Goal: Transaction & Acquisition: Purchase product/service

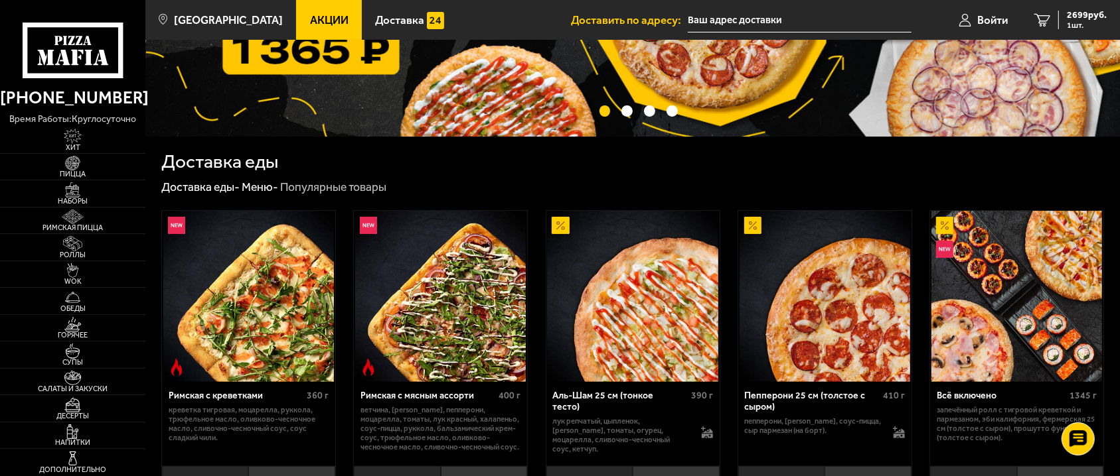
scroll to position [301, 0]
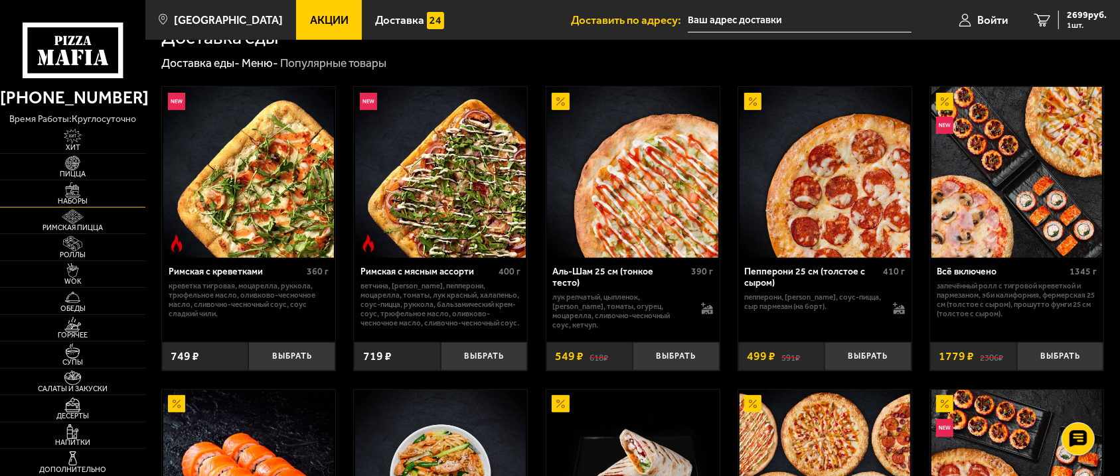
click at [70, 182] on img at bounding box center [72, 189] width 44 height 15
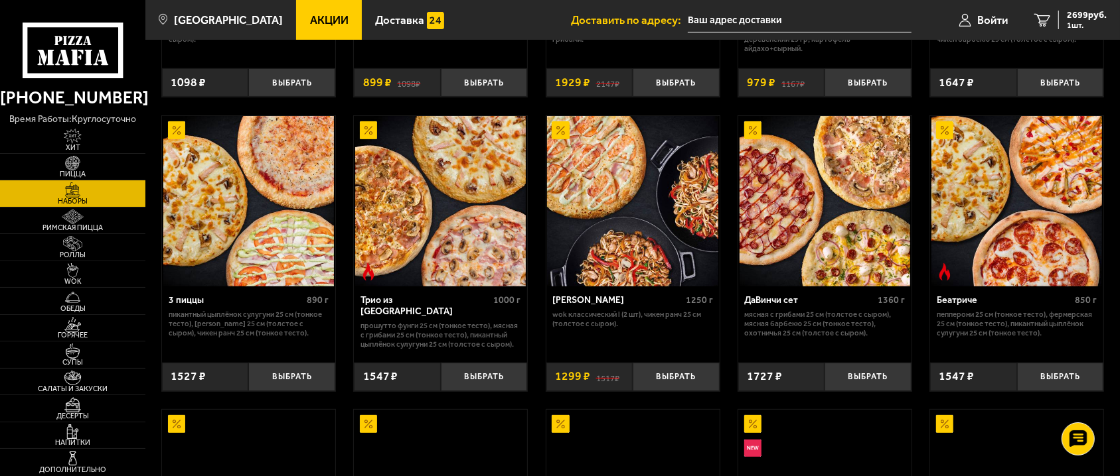
scroll to position [301, 0]
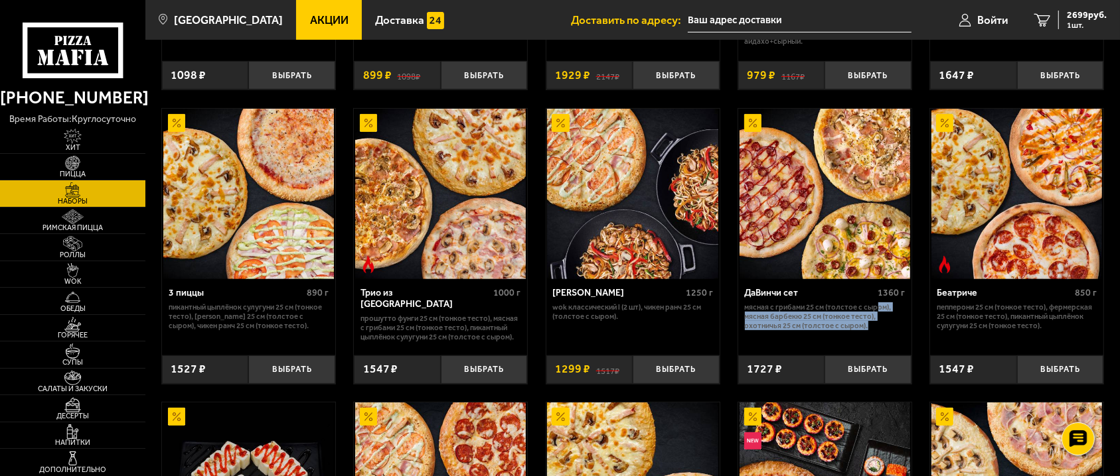
drag, startPoint x: 885, startPoint y: 325, endPoint x: 875, endPoint y: 304, distance: 23.2
click at [875, 304] on p "Мясная с грибами 25 см (толстое с сыром), Мясная Барбекю 25 см (тонкое тесто), …" at bounding box center [825, 317] width 161 height 28
click at [879, 328] on p "Мясная с грибами 25 см (толстое с сыром), Мясная Барбекю 25 см (тонкое тесто), …" at bounding box center [825, 317] width 161 height 28
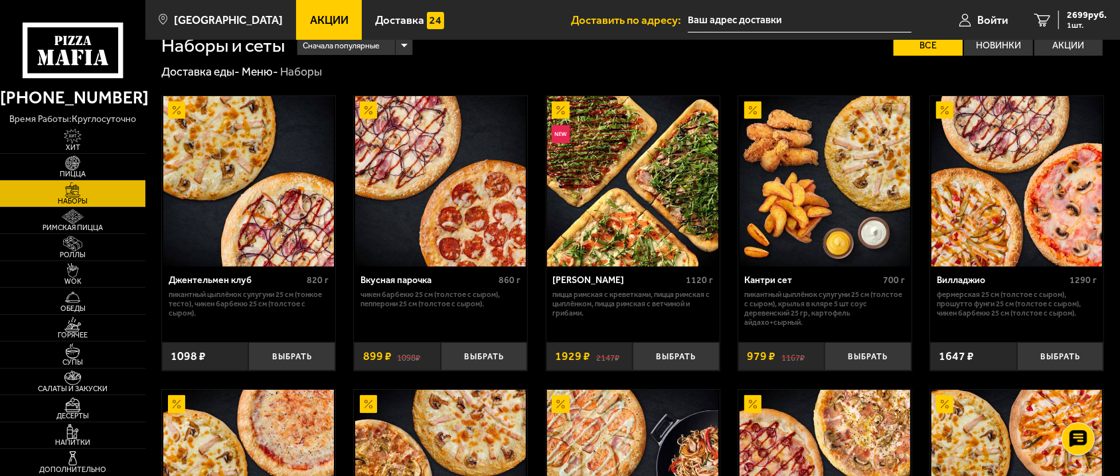
scroll to position [0, 0]
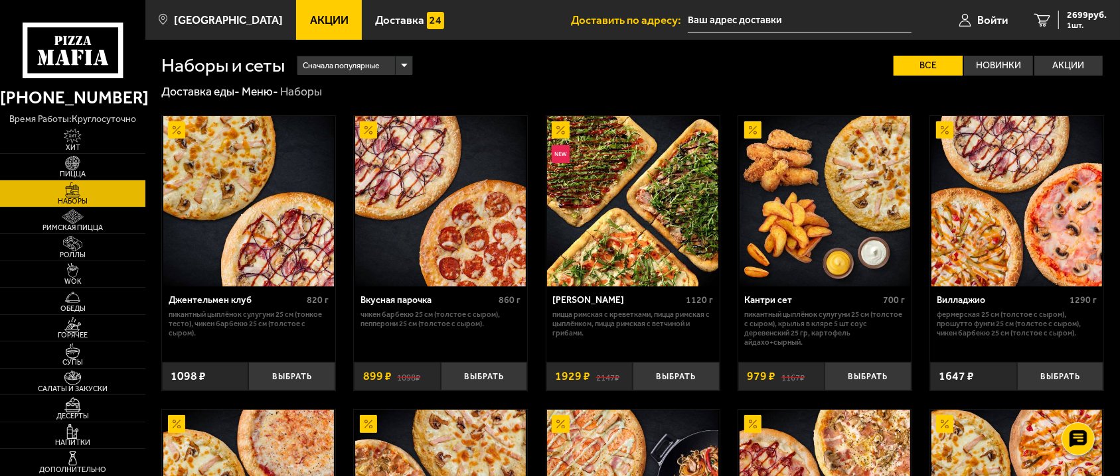
drag, startPoint x: 1020, startPoint y: 322, endPoint x: 995, endPoint y: 311, distance: 26.8
click at [1000, 311] on p "Фермерская 25 см (толстое с сыром), Прошутто Фунги 25 см (толстое с сыром), Чик…" at bounding box center [1016, 324] width 161 height 28
click at [512, 326] on p "Чикен Барбекю 25 см (толстое с сыром), Пепперони 25 см (толстое с сыром)." at bounding box center [440, 319] width 161 height 19
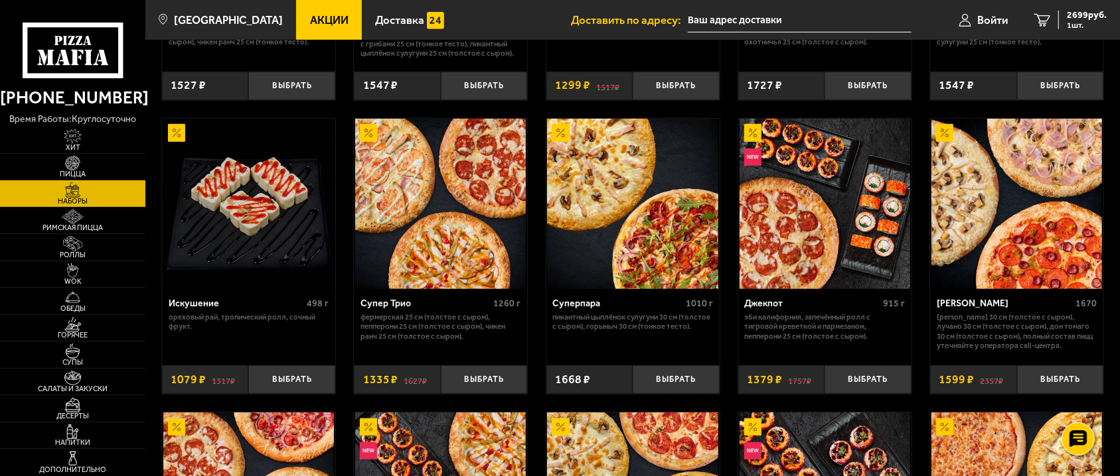
scroll to position [664, 0]
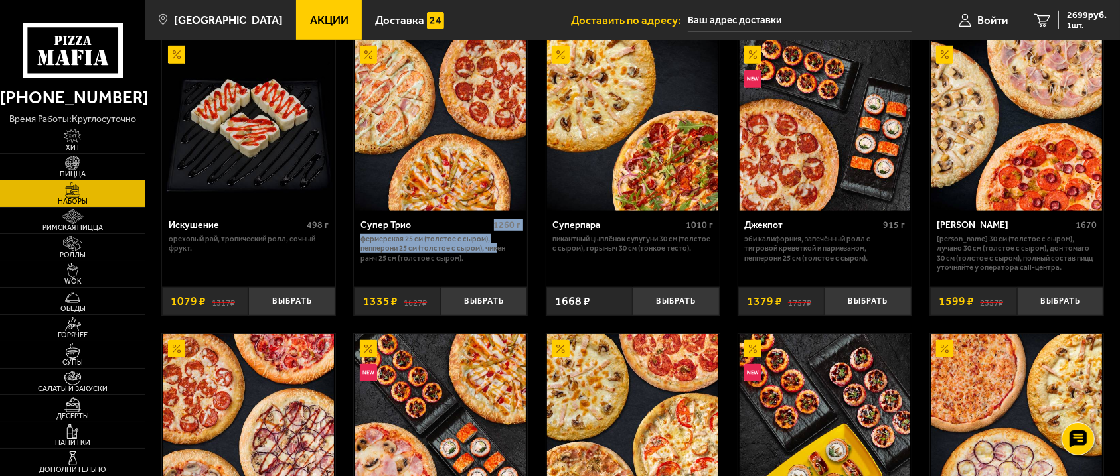
drag, startPoint x: 496, startPoint y: 247, endPoint x: 458, endPoint y: 229, distance: 42.5
click at [458, 229] on div "Супер Трио 1260 г Фермерская 25 см (толстое с сыром), Пепперони 25 см (толстое …" at bounding box center [440, 244] width 173 height 67
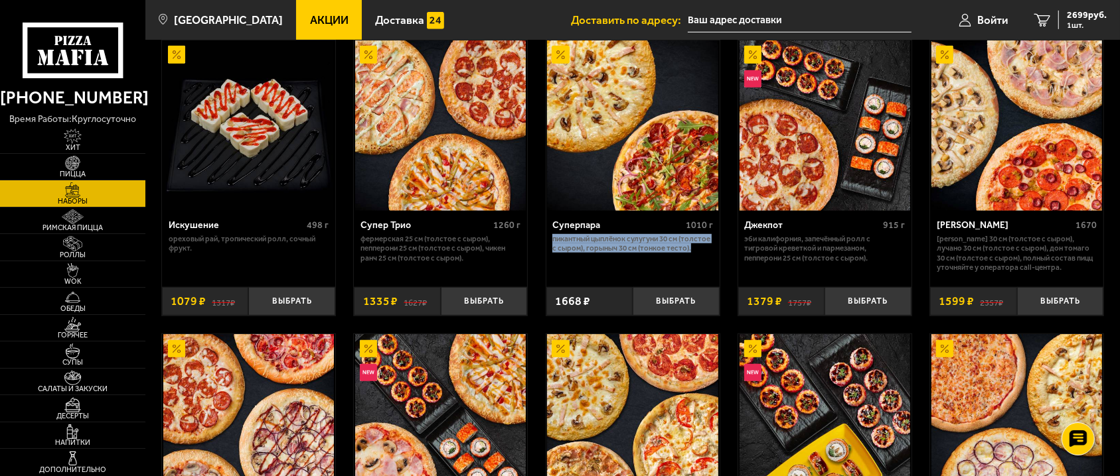
drag, startPoint x: 638, startPoint y: 246, endPoint x: 538, endPoint y: 242, distance: 100.9
copy p "Пикантный цыплёнок сулугуни 30 см (толстое с сыром), Горыныч 30 см (тонкое тест…"
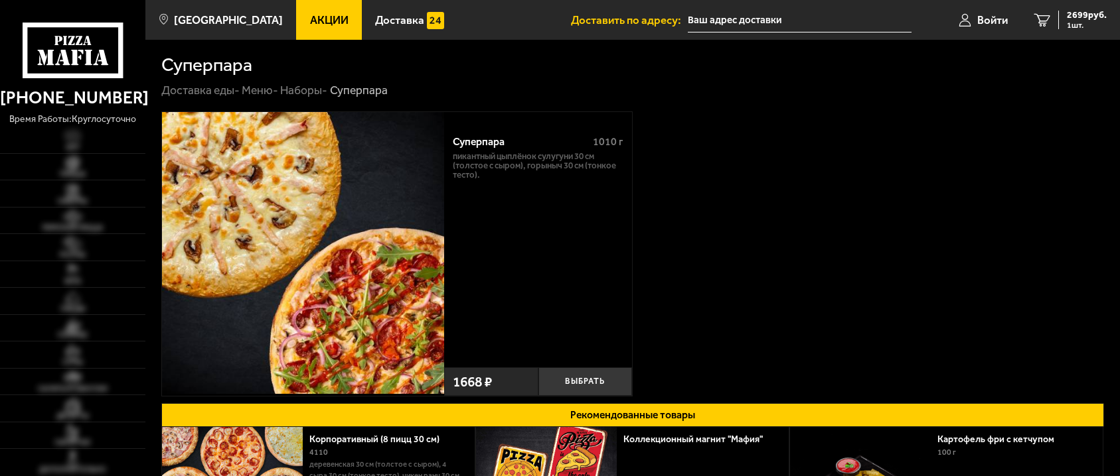
type input "[STREET_ADDRESS]"
click at [583, 387] on button "Выбрать" at bounding box center [585, 382] width 94 height 29
click at [1104, 17] on span "4367 руб." at bounding box center [1086, 15] width 40 height 9
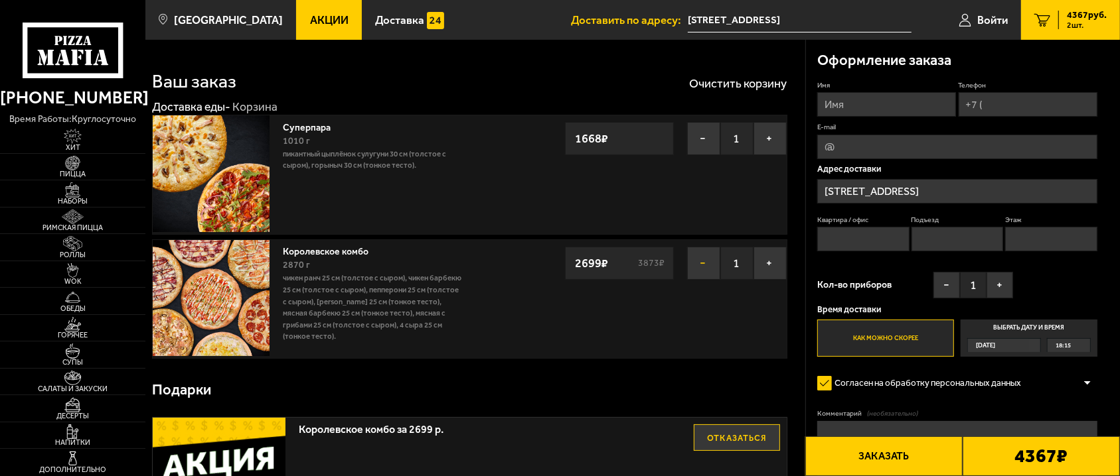
click at [709, 264] on button "−" at bounding box center [703, 263] width 33 height 33
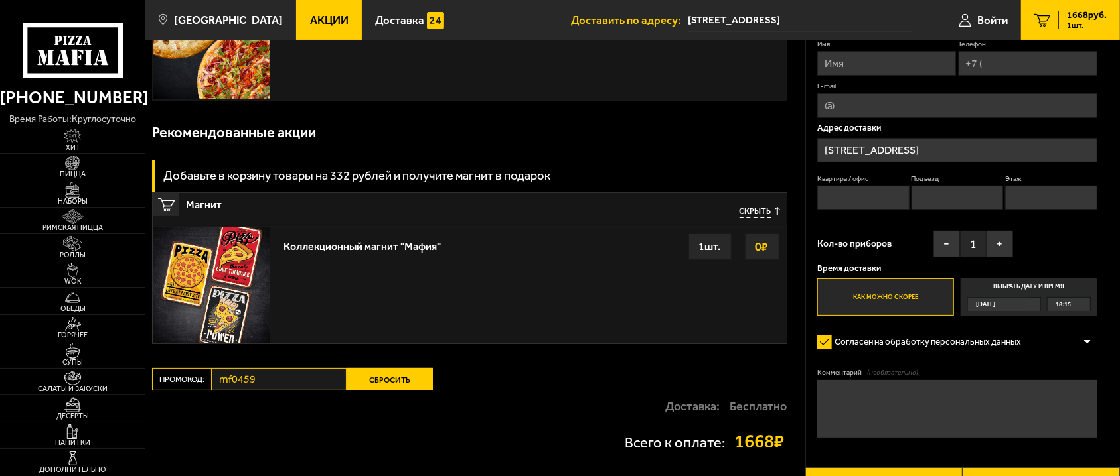
scroll to position [251, 0]
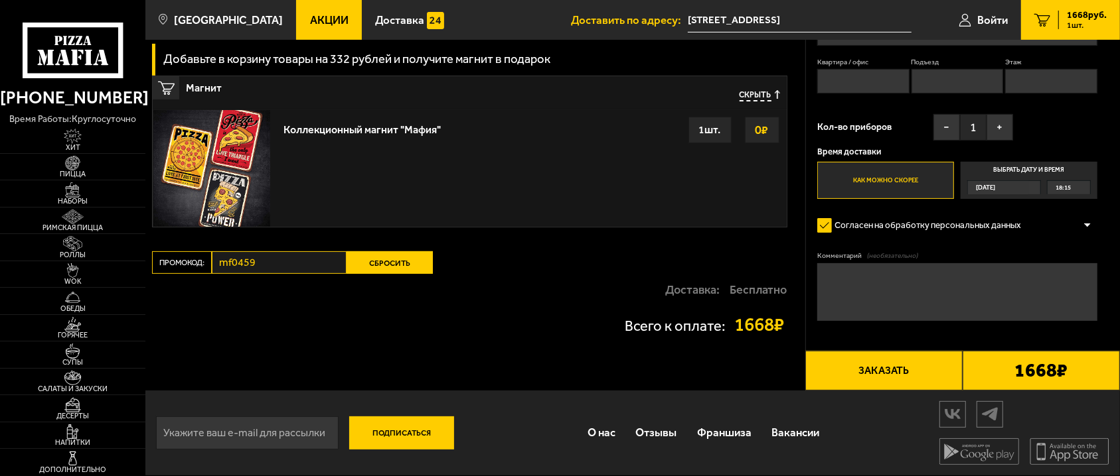
click at [361, 255] on button "Сбросить" at bounding box center [389, 263] width 86 height 23
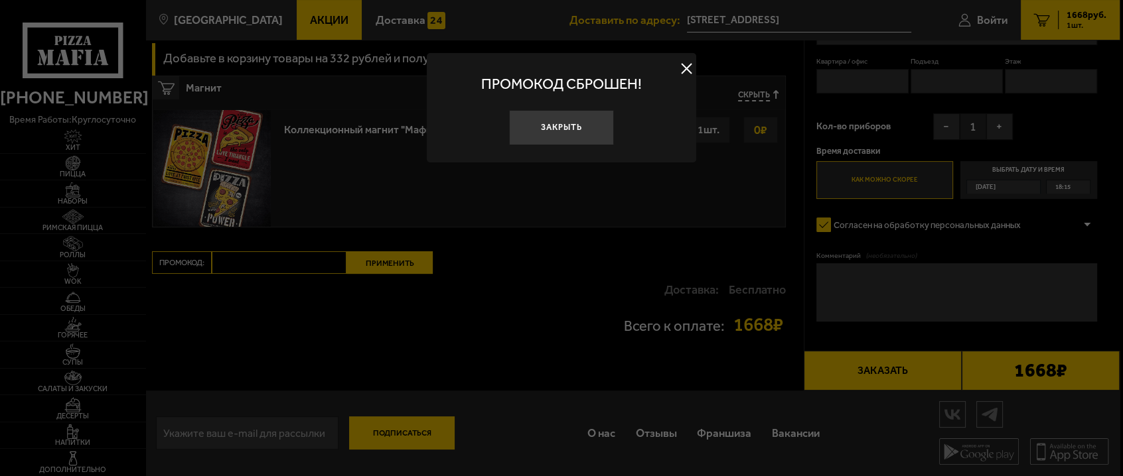
click at [305, 301] on div at bounding box center [561, 238] width 1123 height 476
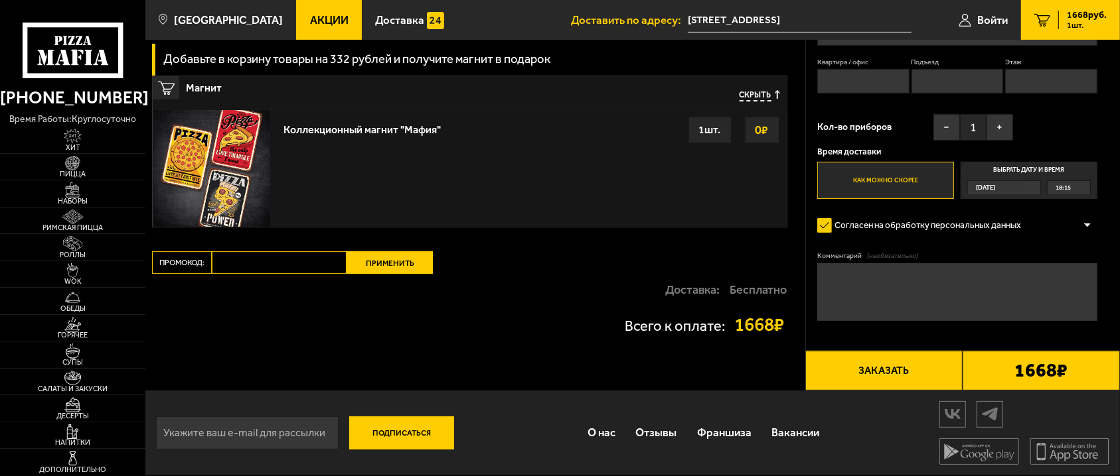
click at [287, 271] on input "Промокод:" at bounding box center [279, 263] width 135 height 23
paste input "mf0091"
type input "mf0091"
click at [382, 255] on button "Применить" at bounding box center [389, 263] width 86 height 23
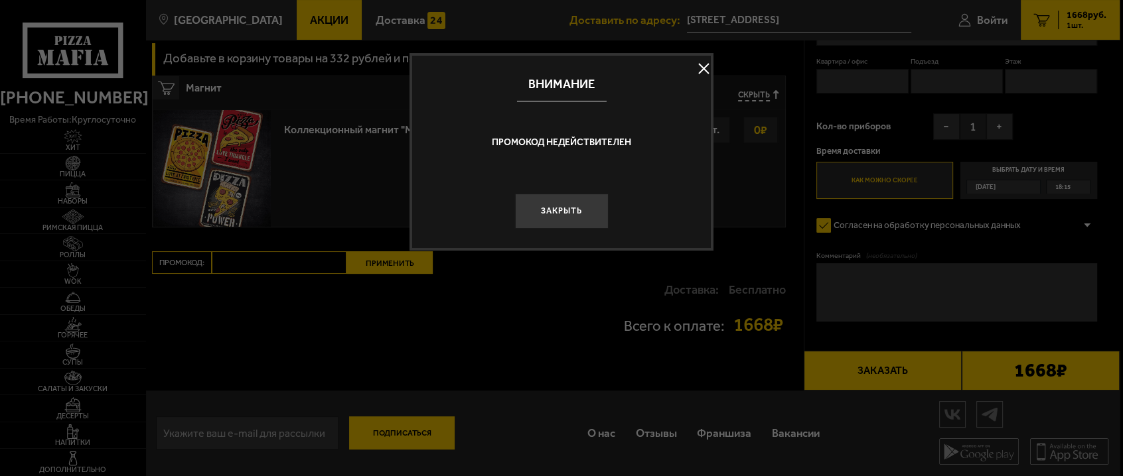
click at [701, 56] on div "Внимание" at bounding box center [561, 84] width 299 height 57
click at [710, 76] on button at bounding box center [703, 68] width 20 height 20
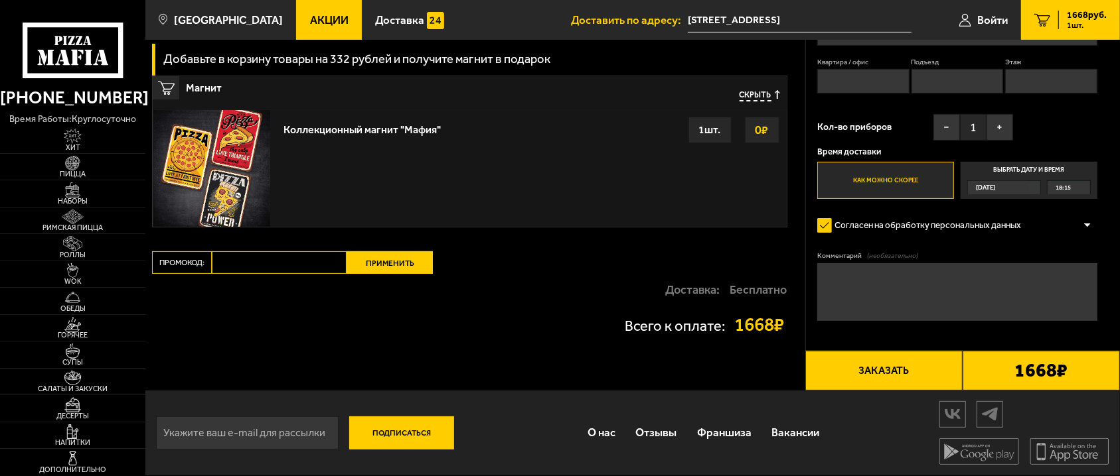
drag, startPoint x: 248, startPoint y: 274, endPoint x: 252, endPoint y: 267, distance: 7.7
click at [250, 272] on div "Ваш заказ Очистить корзину Доставка еды - Корзина Суперпара 1010 г Пикантный цы…" at bounding box center [474, 90] width 659 height 601
click at [255, 259] on input "Промокод:" at bounding box center [279, 263] width 135 height 23
paste input "mf0091"
type input "mf0091"
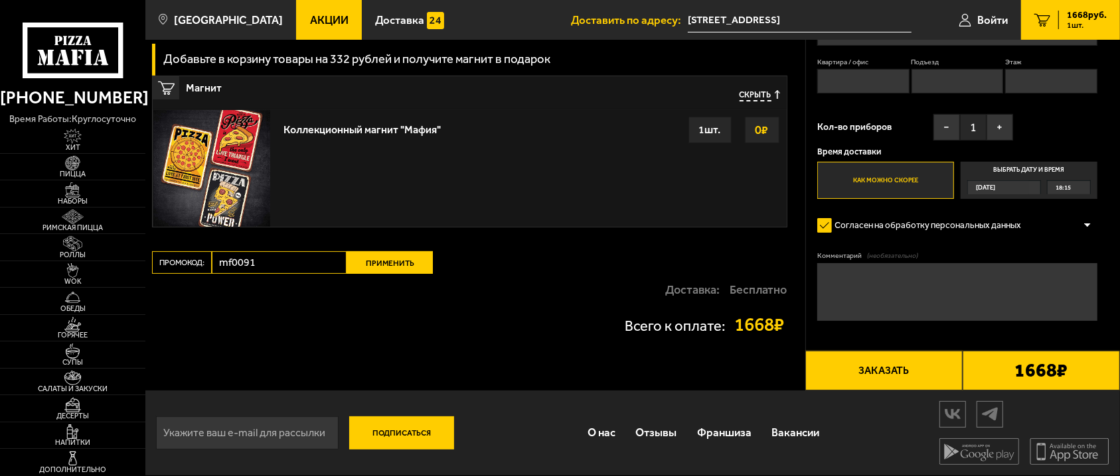
click at [367, 263] on button "Применить" at bounding box center [389, 263] width 86 height 23
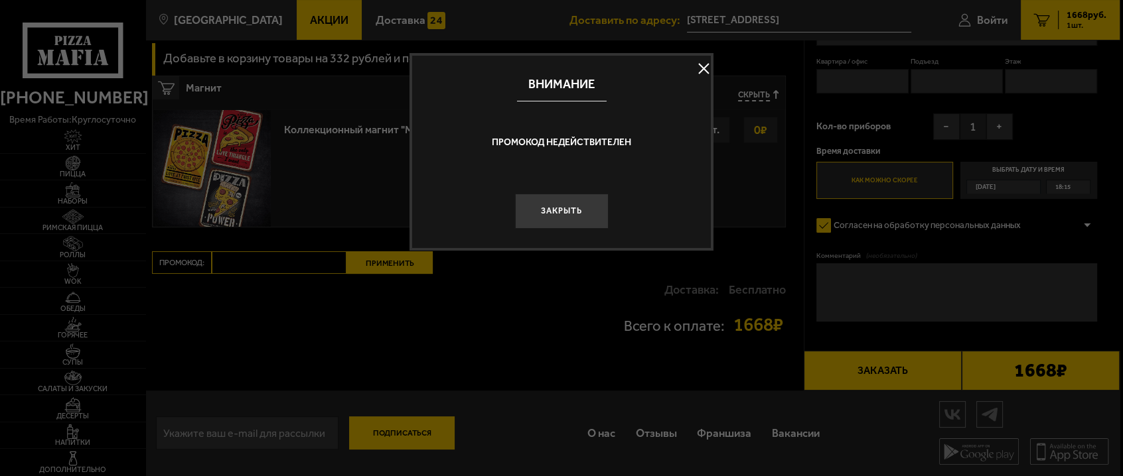
click at [703, 68] on button at bounding box center [703, 68] width 20 height 20
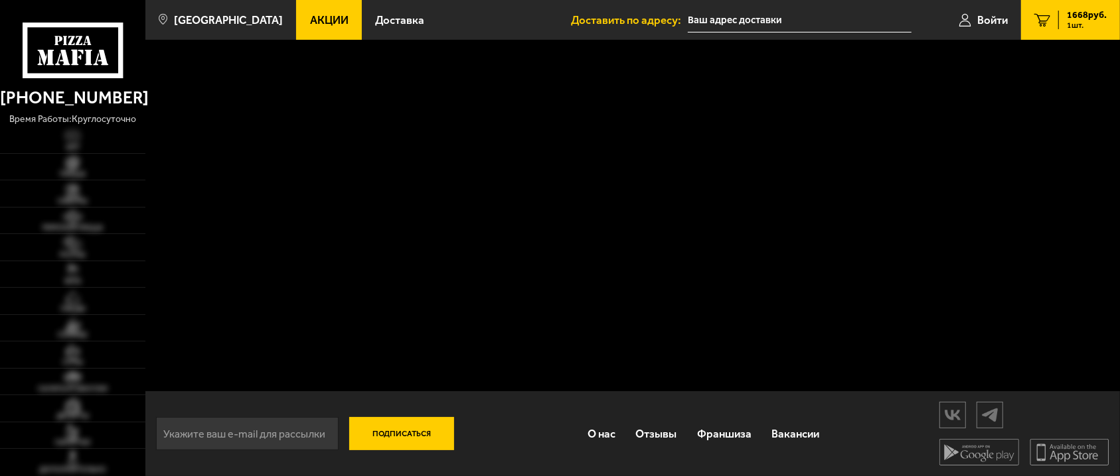
scroll to position [251, 0]
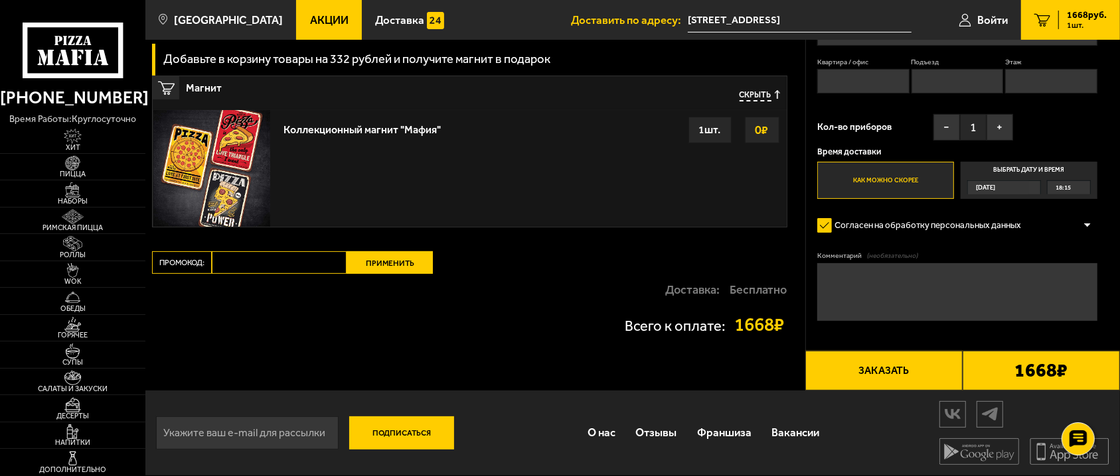
click at [252, 267] on input "Промокод:" at bounding box center [279, 263] width 135 height 23
paste input "mf0375"
type input "mf0375"
click at [391, 271] on button "Применить" at bounding box center [389, 263] width 86 height 23
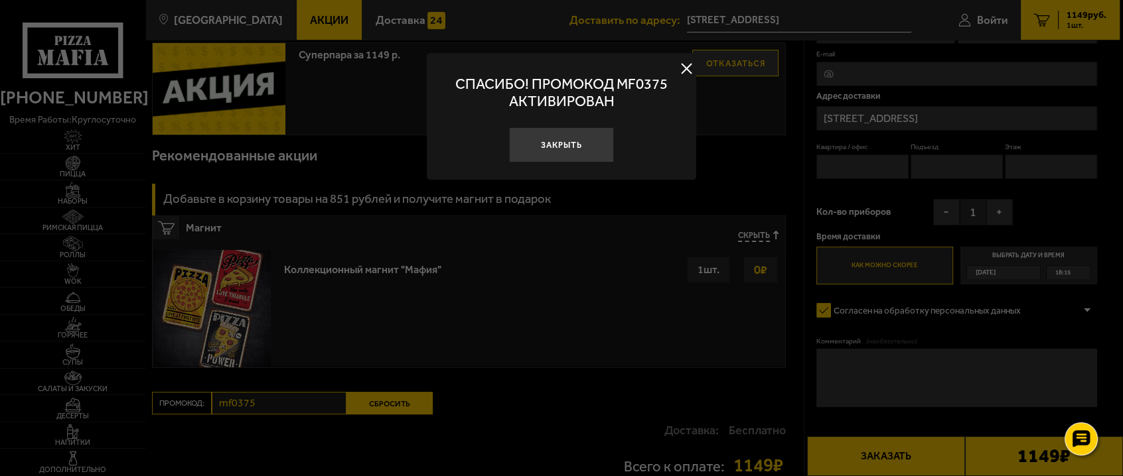
click at [500, 404] on div at bounding box center [561, 238] width 1123 height 476
